Goal: Find specific fact: Find specific fact

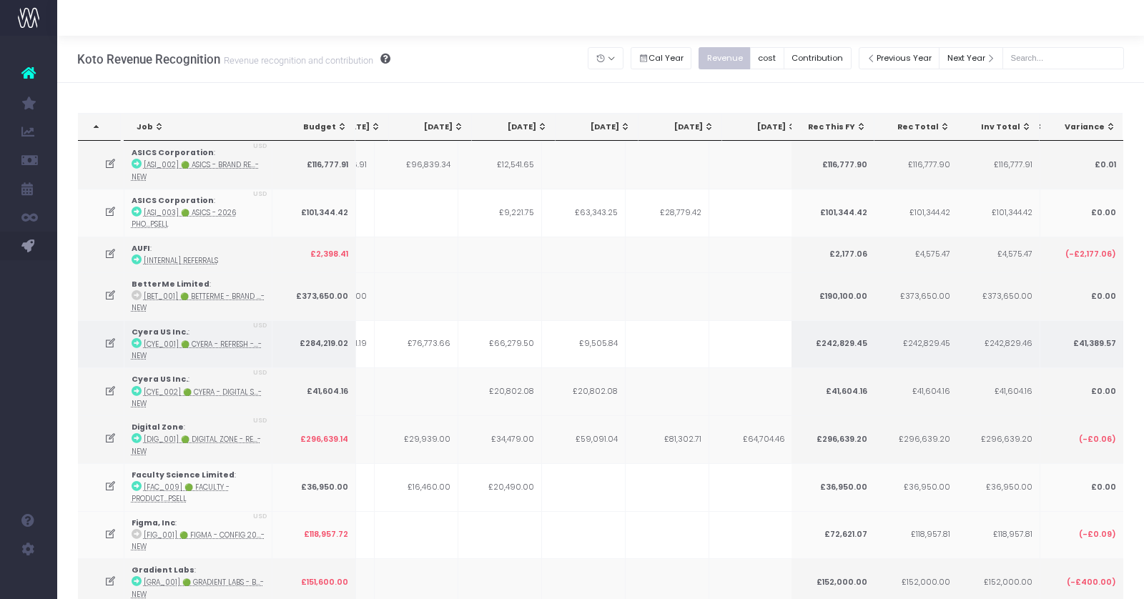
scroll to position [0, 317]
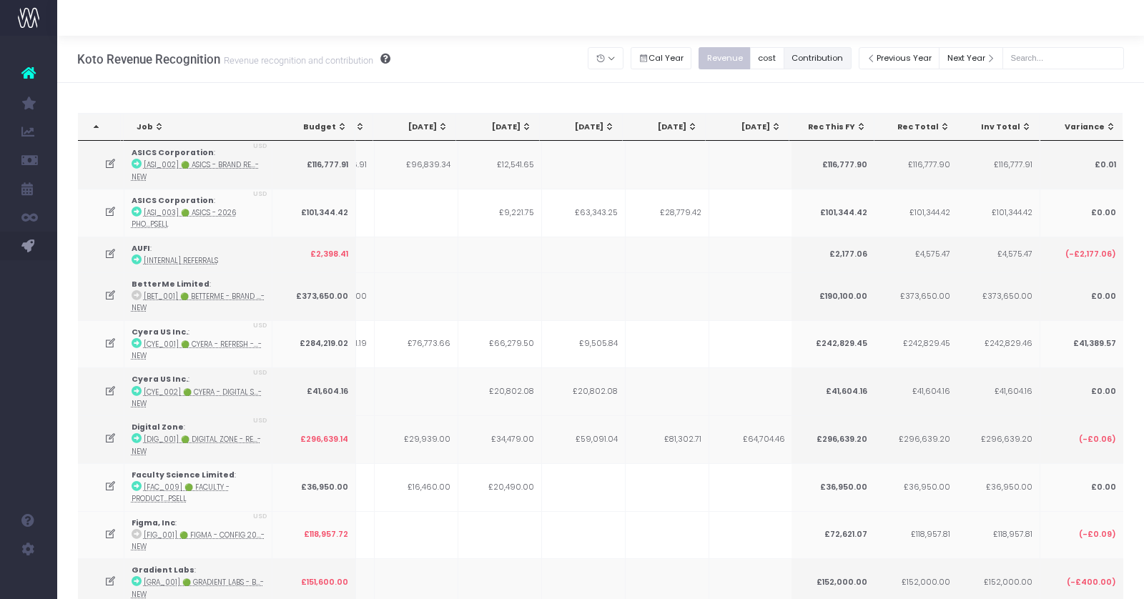
click at [846, 56] on button "Contribution" at bounding box center [817, 58] width 68 height 22
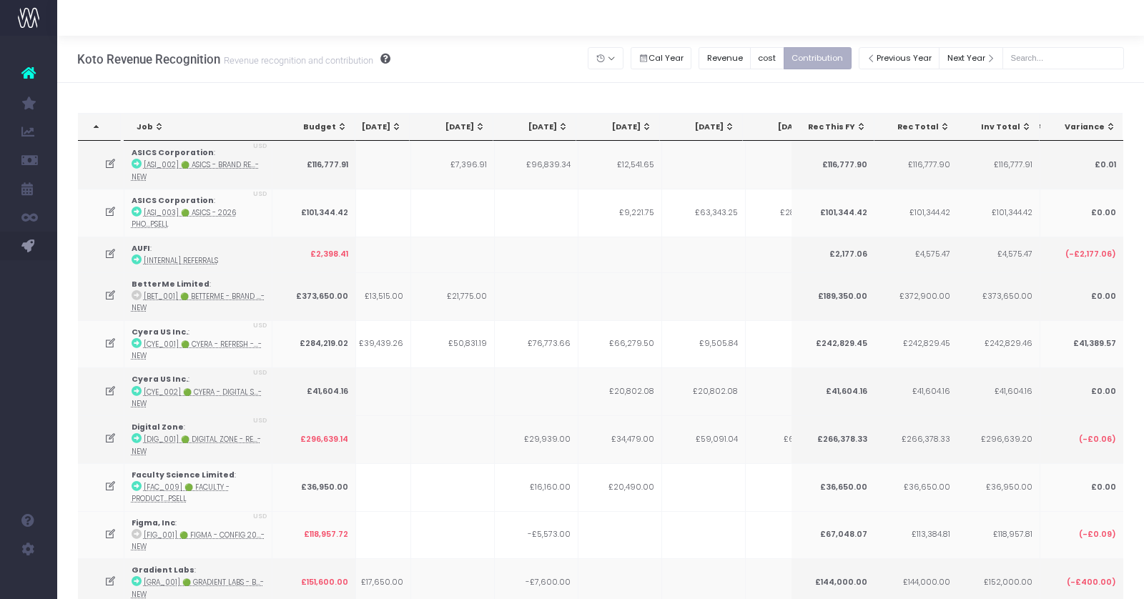
scroll to position [0, 264]
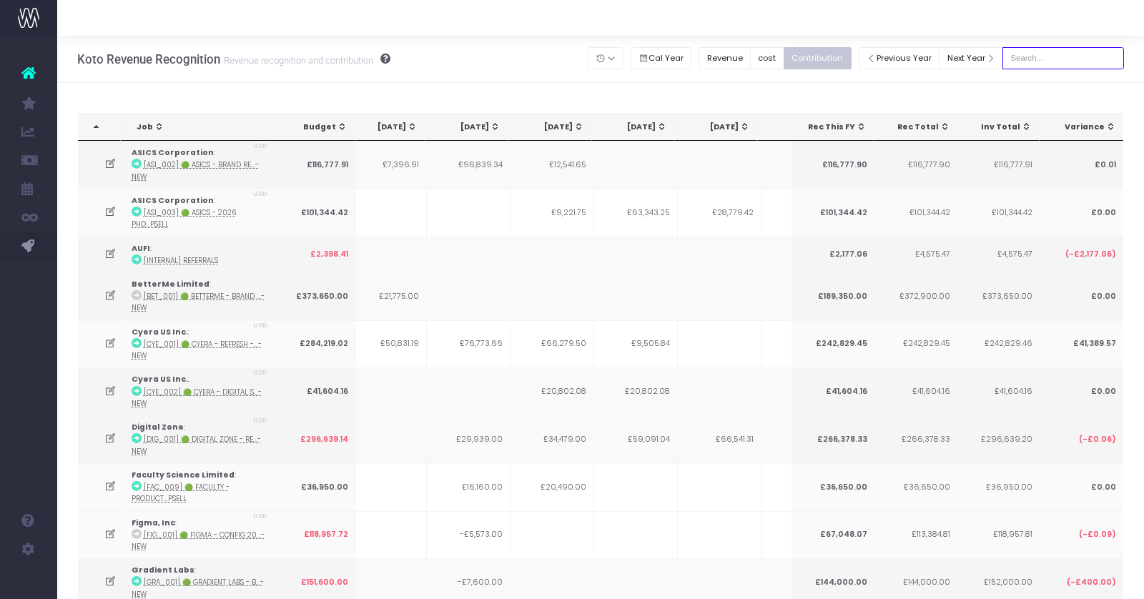
click at [1044, 53] on input "text" at bounding box center [1063, 58] width 122 height 22
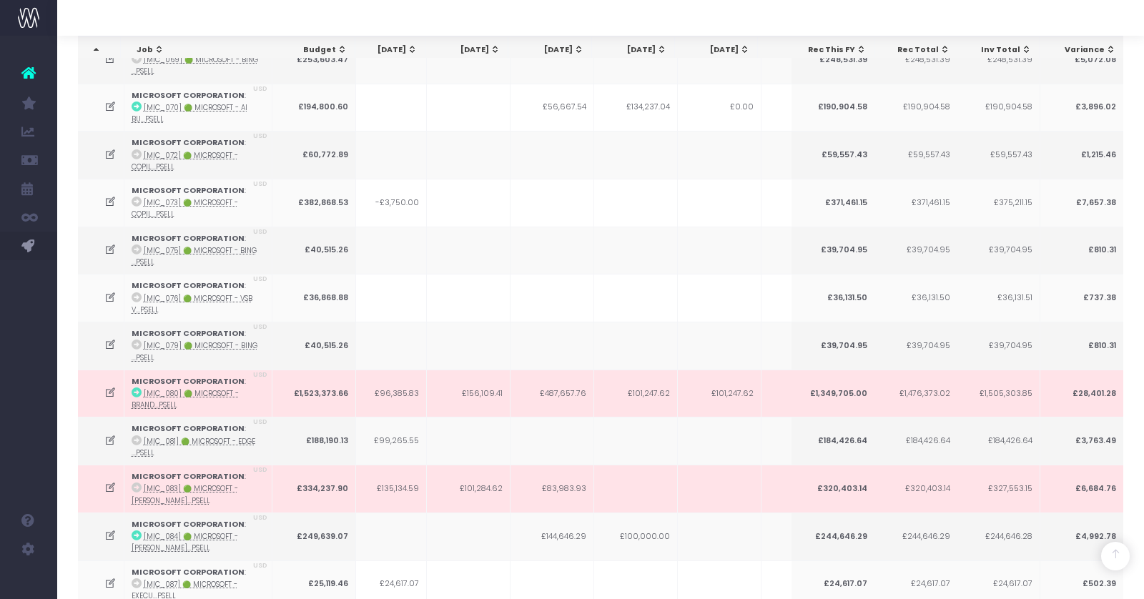
scroll to position [821, 0]
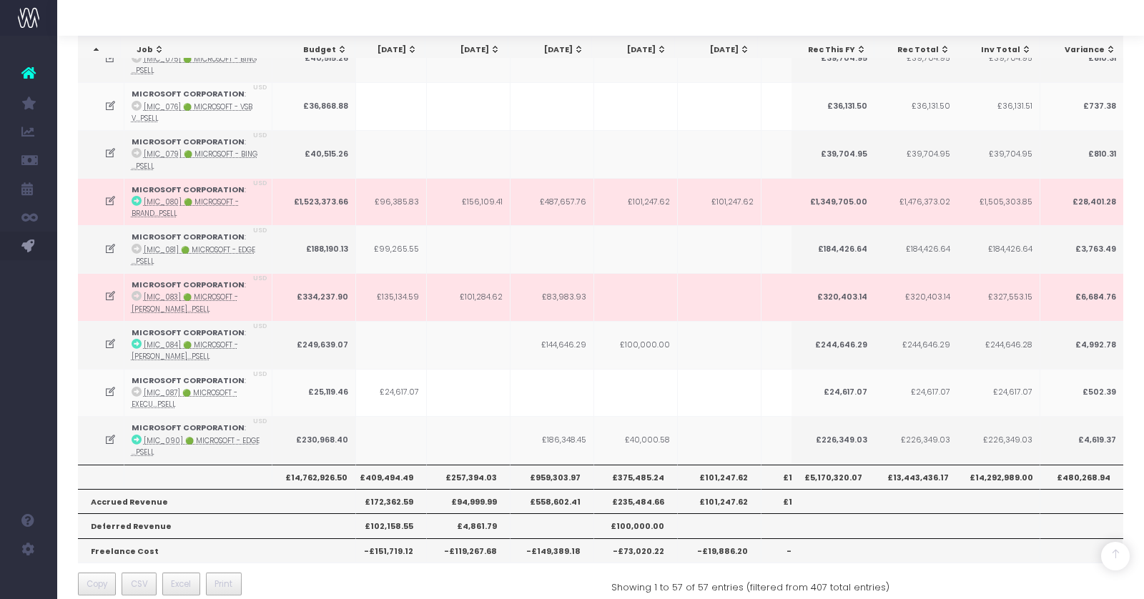
type input "microsoft"
drag, startPoint x: 360, startPoint y: 457, endPoint x: 582, endPoint y: 465, distance: 221.7
click at [582, 465] on tr "£14,762,926.50 £804,050.62 £1,058,333.87 £797,953.47 £409,494.49 £257,394.03 £9…" at bounding box center [622, 477] width 1616 height 24
copy tr "£409,494.49 £257,394.03 £959,303.97"
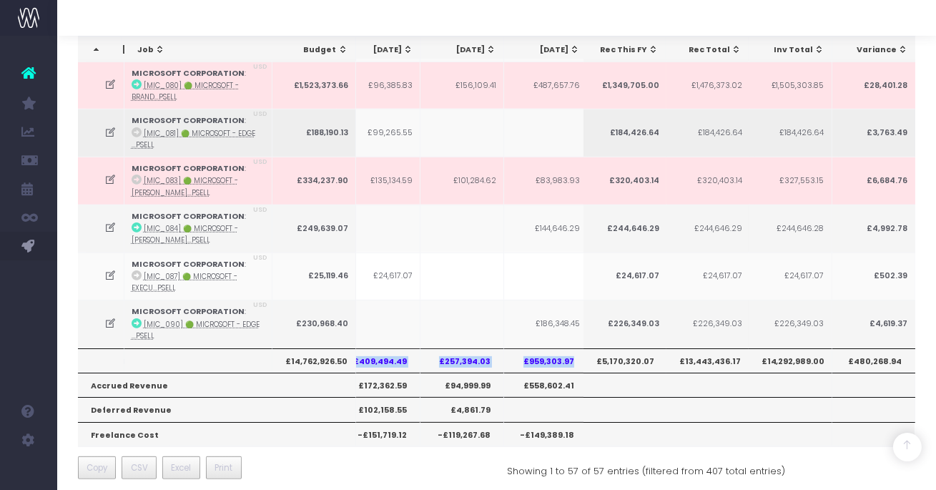
scroll to position [0, 0]
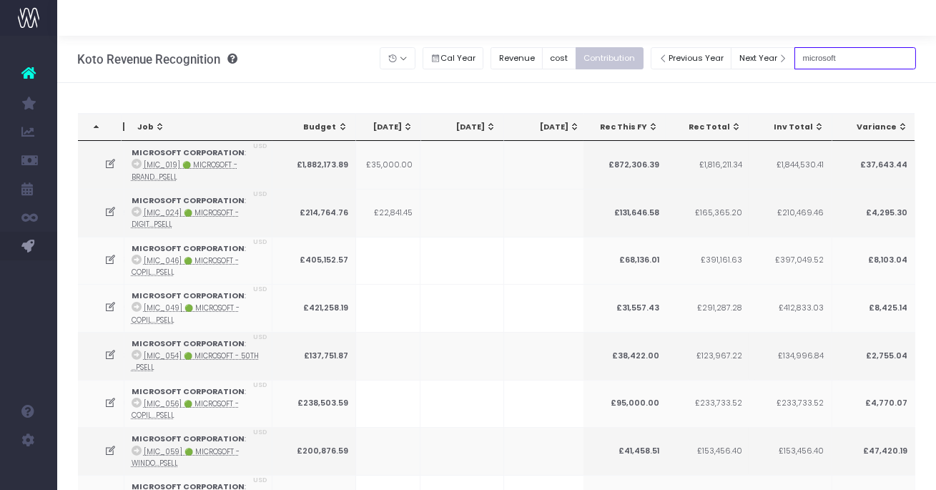
click at [860, 50] on input "microsoft" at bounding box center [855, 58] width 122 height 22
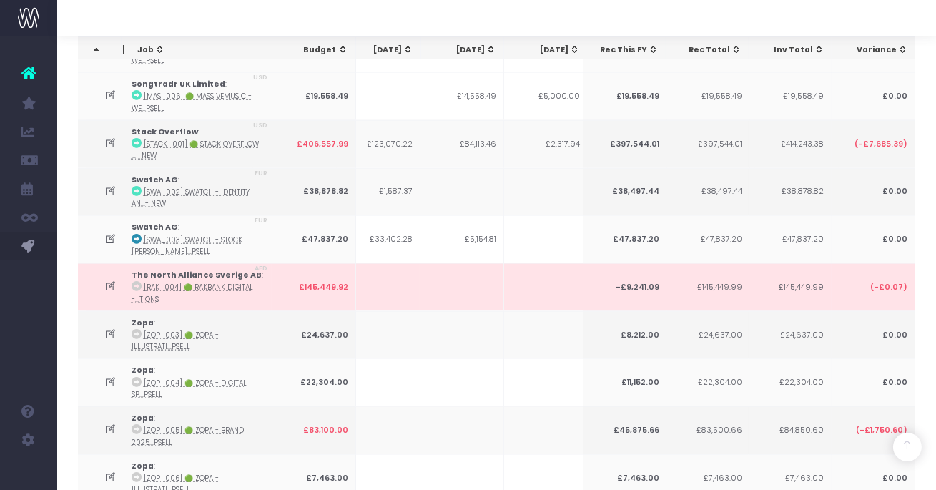
scroll to position [4103, 0]
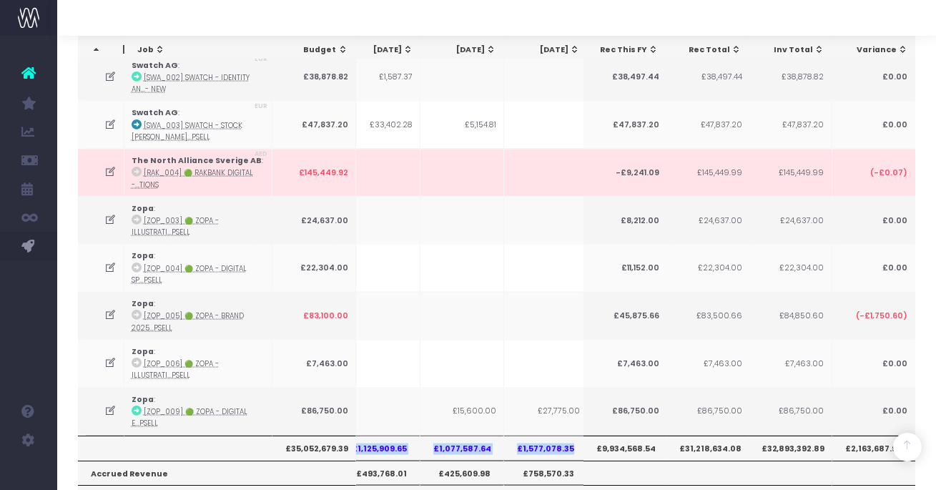
drag, startPoint x: 355, startPoint y: 349, endPoint x: 578, endPoint y: 355, distance: 223.1
click at [578, 435] on tr "£35,052,679.39 £1,557,594.30 £1,585,426.82 £1,244,875.01 £1,125,909.65 £1,077,5…" at bounding box center [616, 447] width 1616 height 24
copy tr "£1,125,909.65 £1,077,587.64 £1,577,078.35"
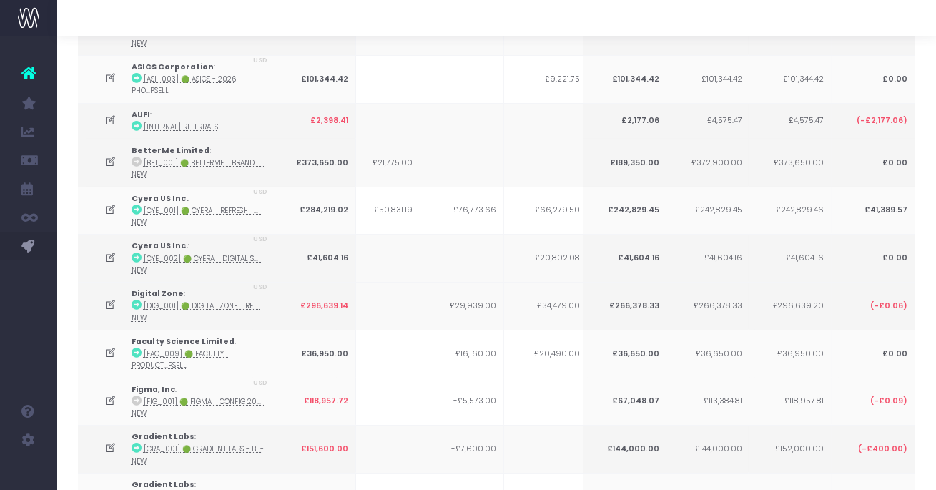
scroll to position [0, 0]
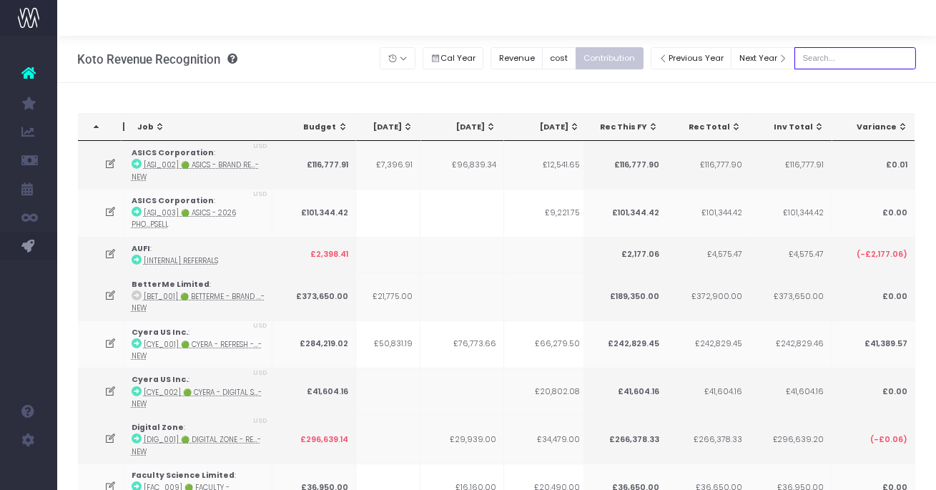
click at [843, 54] on input "text" at bounding box center [855, 58] width 122 height 22
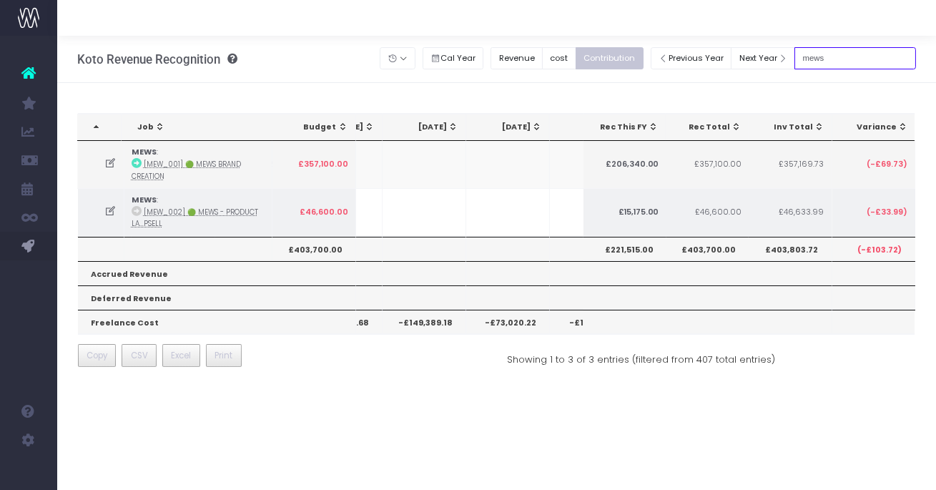
scroll to position [0, 404]
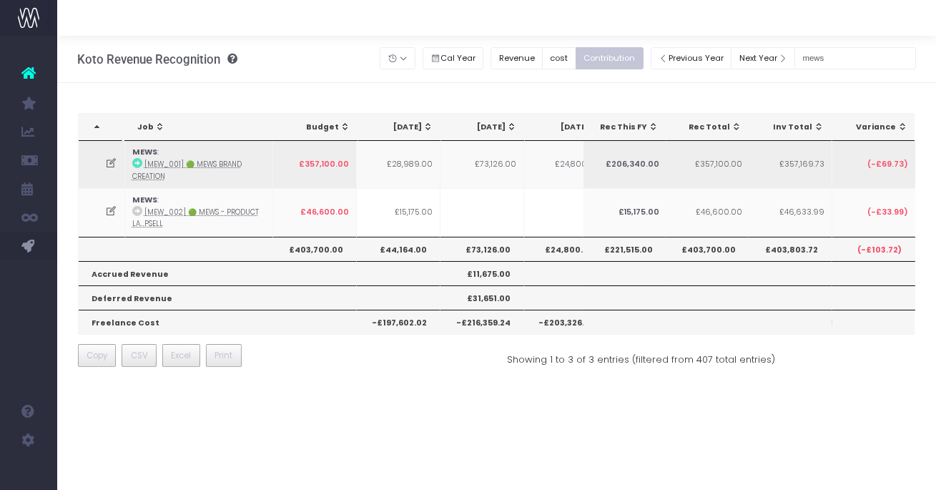
click at [192, 164] on abbr "[MEW_001] 🟢 MEWS Brand Creation" at bounding box center [186, 169] width 109 height 21
click at [135, 162] on icon at bounding box center [137, 163] width 10 height 10
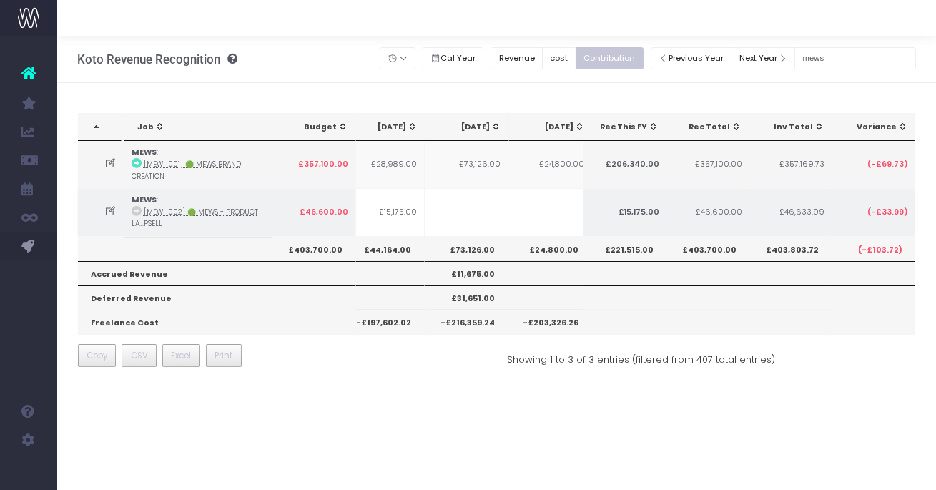
scroll to position [0, 0]
click at [138, 207] on icon at bounding box center [137, 211] width 10 height 10
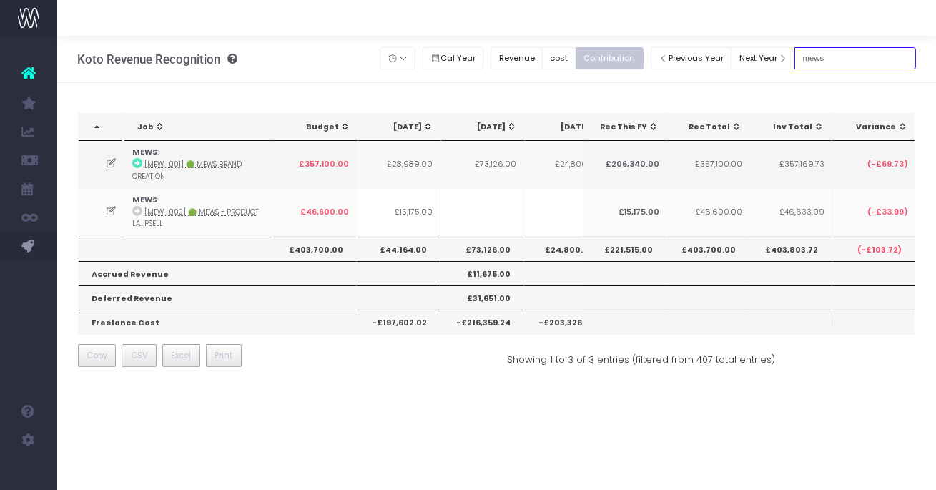
click at [826, 60] on input "mews" at bounding box center [855, 58] width 122 height 22
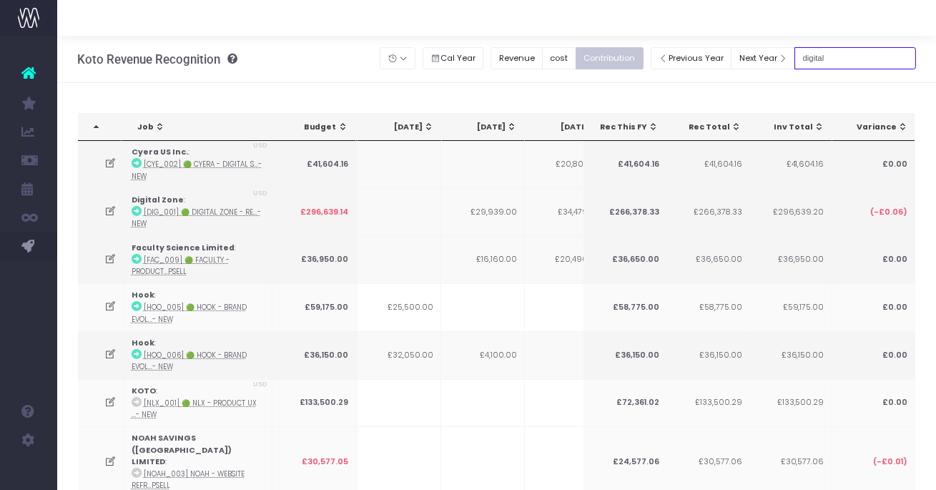
scroll to position [0, 260]
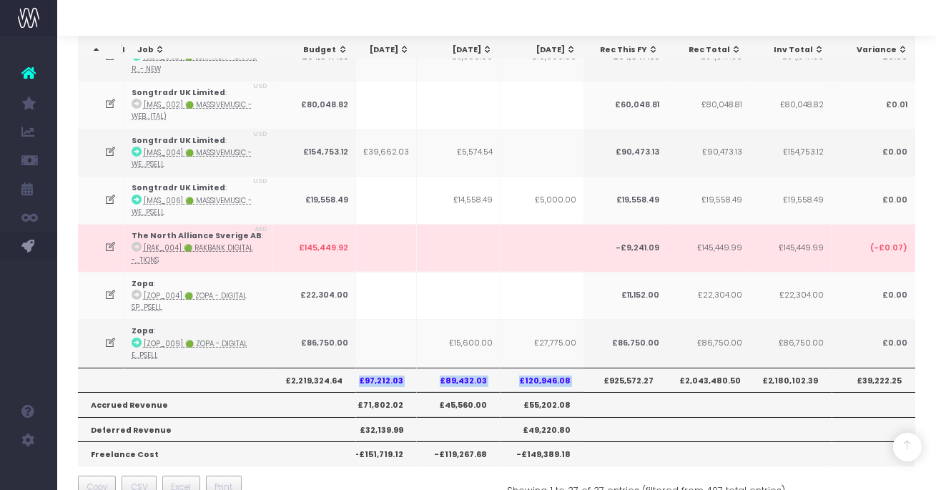
drag, startPoint x: 363, startPoint y: 349, endPoint x: 594, endPoint y: 351, distance: 230.9
click at [594, 367] on tr "£2,219,324.64 £146,553.31 £26,689.36 £64,166.70 £97,212.03 £89,432.03 £120,946.…" at bounding box center [612, 379] width 1616 height 24
copy tr "£97,212.03 £89,432.03 £120,946.08 £176,315.48 £127,929.31 £64,704.46 £11,623.52"
click at [457, 367] on th "£89,432.03" at bounding box center [459, 379] width 84 height 24
drag, startPoint x: 363, startPoint y: 347, endPoint x: 571, endPoint y: 350, distance: 208.0
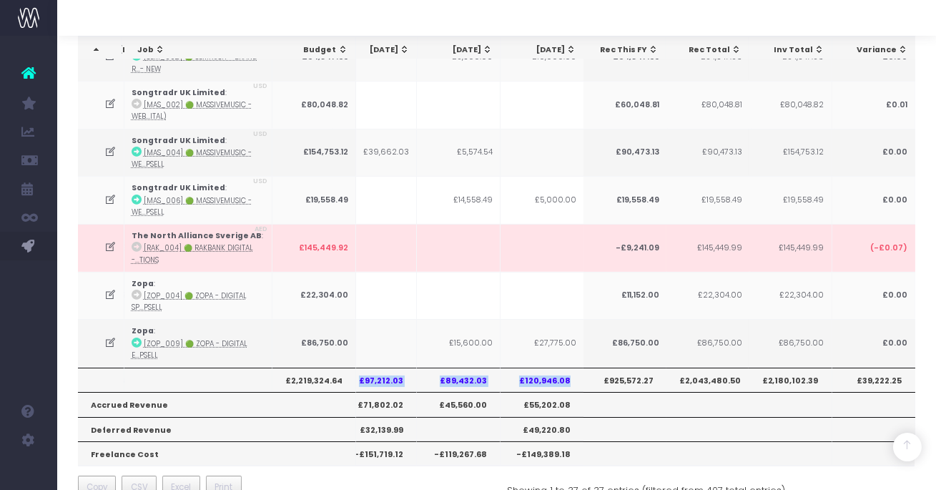
click at [571, 367] on tr "£2,219,324.64 £146,553.31 £26,689.36 £64,166.70 £97,212.03 £89,432.03 £120,946.…" at bounding box center [612, 379] width 1616 height 24
copy tr "£97,212.03 £89,432.03 £120,946.08"
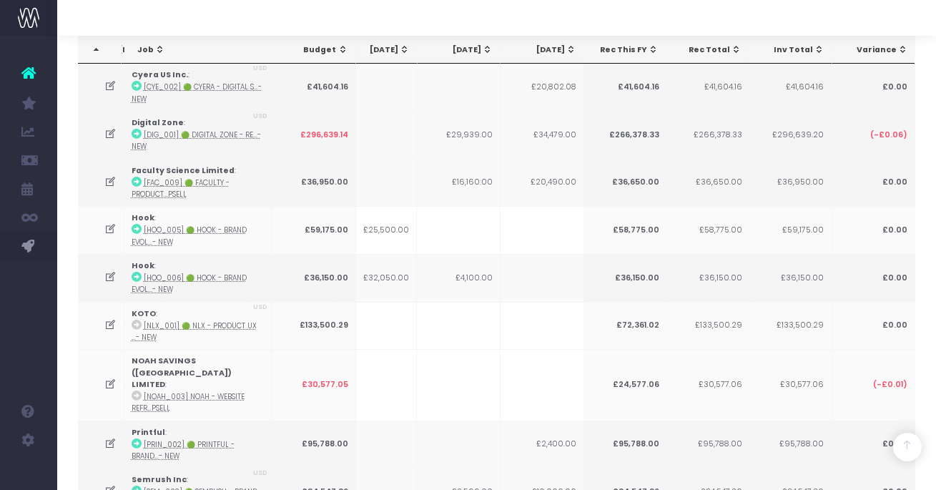
scroll to position [0, 0]
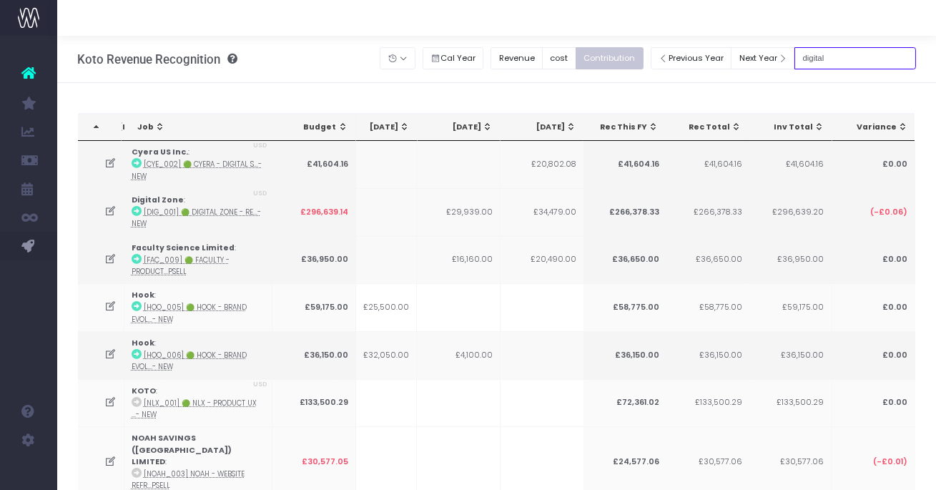
click at [843, 60] on input "digital" at bounding box center [855, 58] width 122 height 22
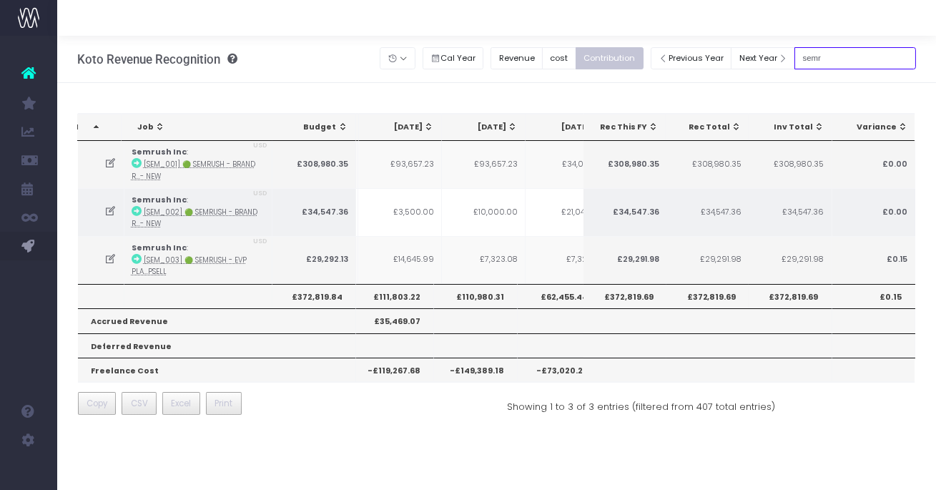
scroll to position [0, 333]
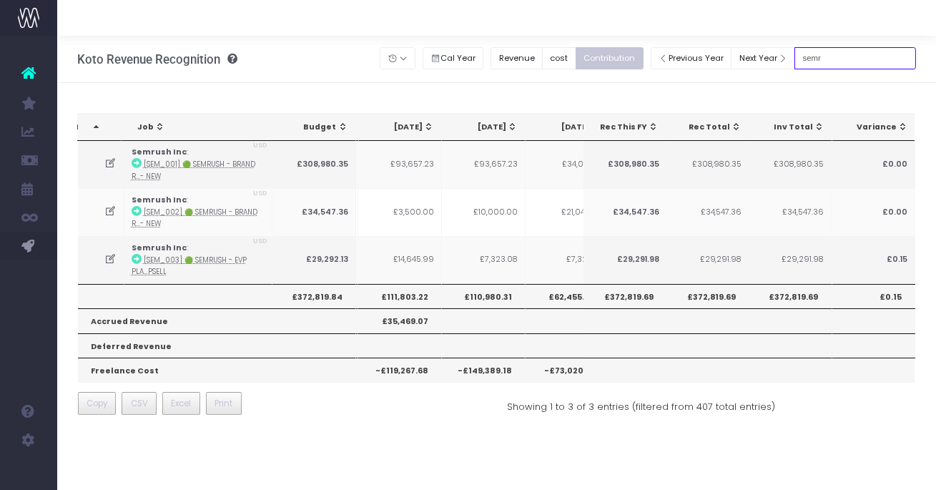
type input "semr"
